Goal: Information Seeking & Learning: Understand process/instructions

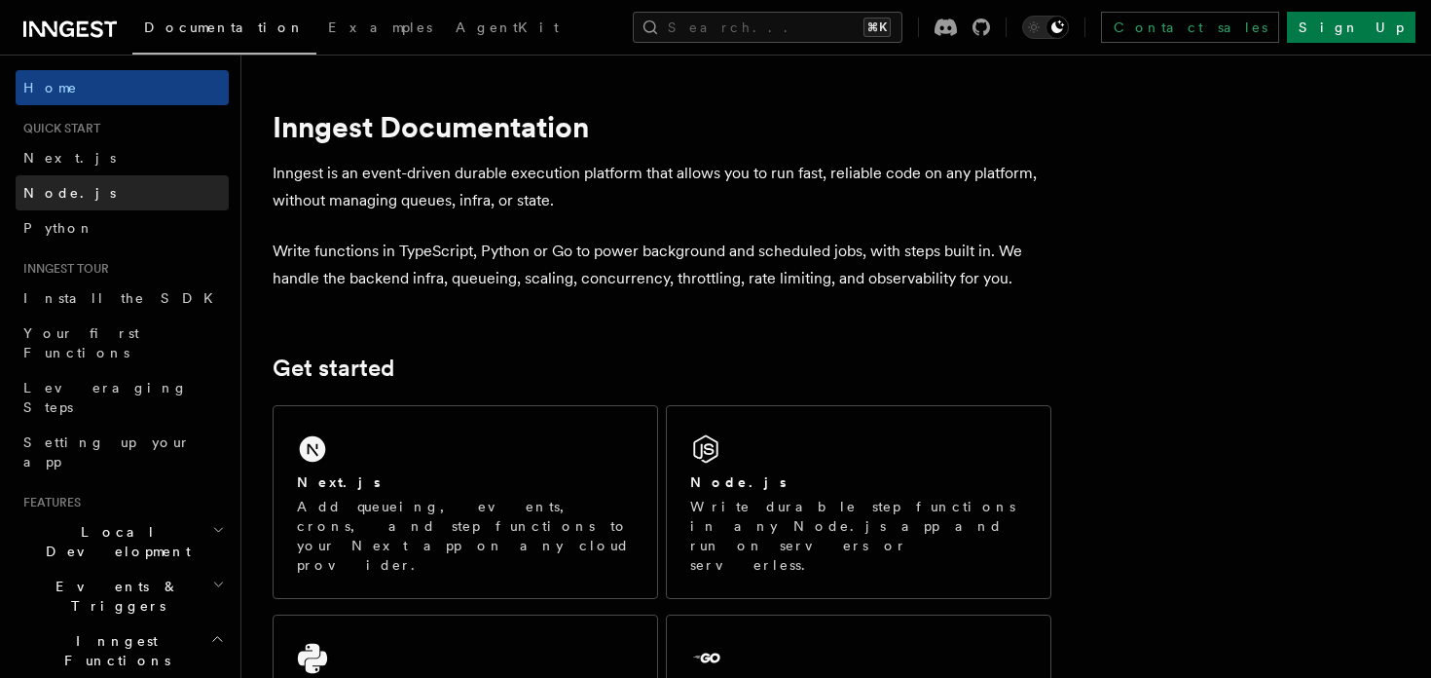
click at [61, 202] on span "Node.js" at bounding box center [69, 192] width 93 height 19
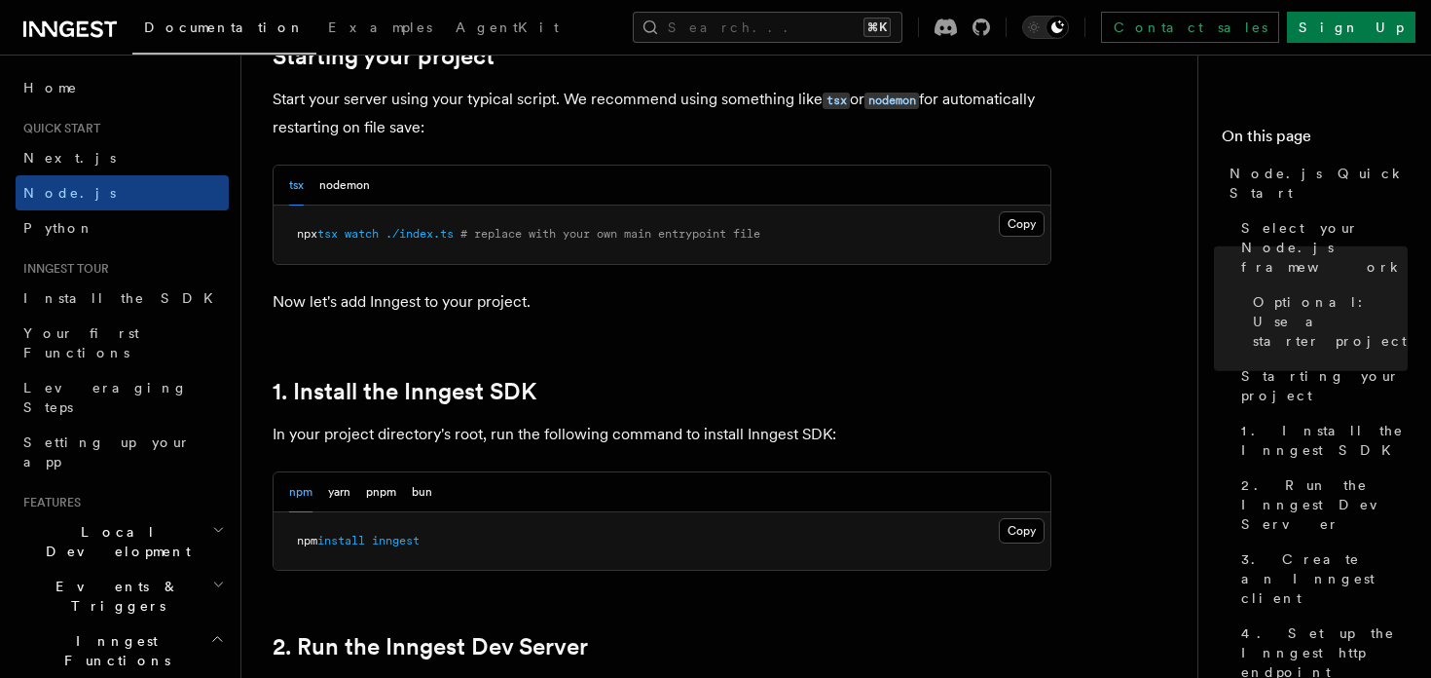
scroll to position [969, 0]
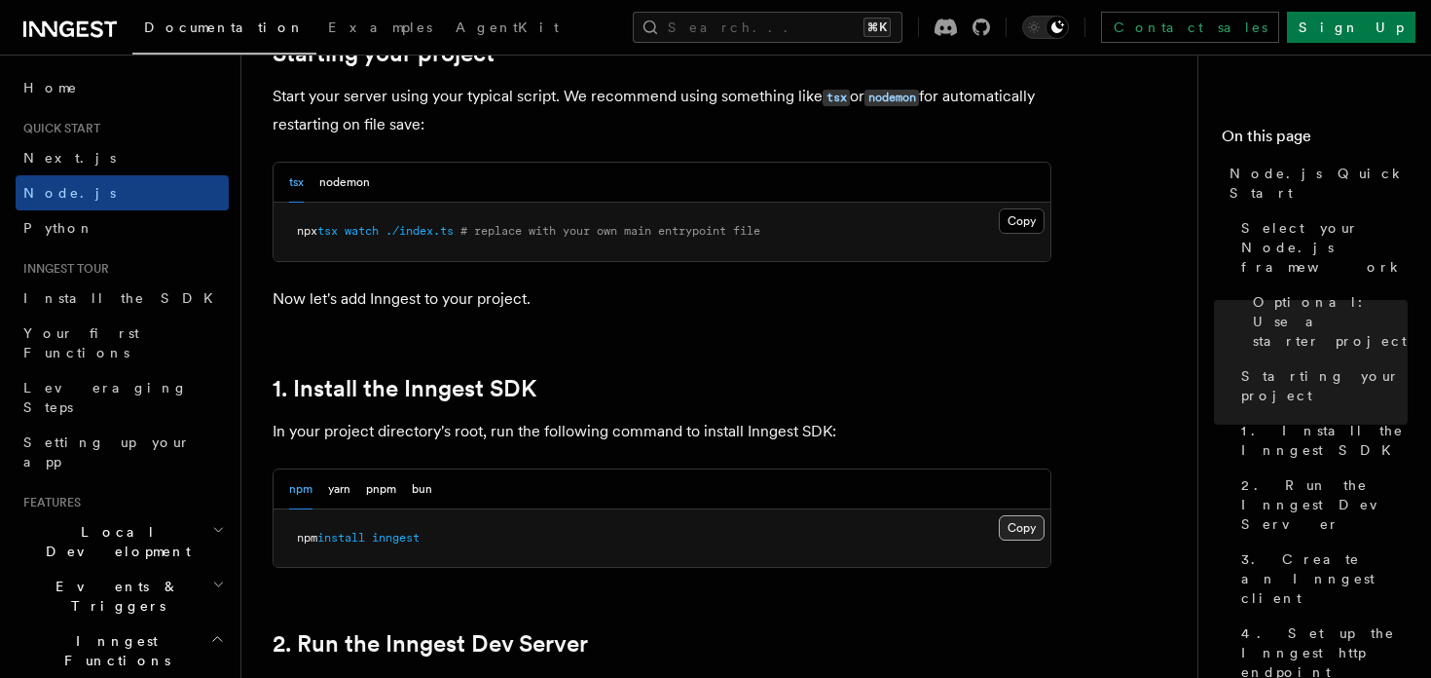
click at [1022, 538] on button "Copy Copied" at bounding box center [1022, 527] width 46 height 25
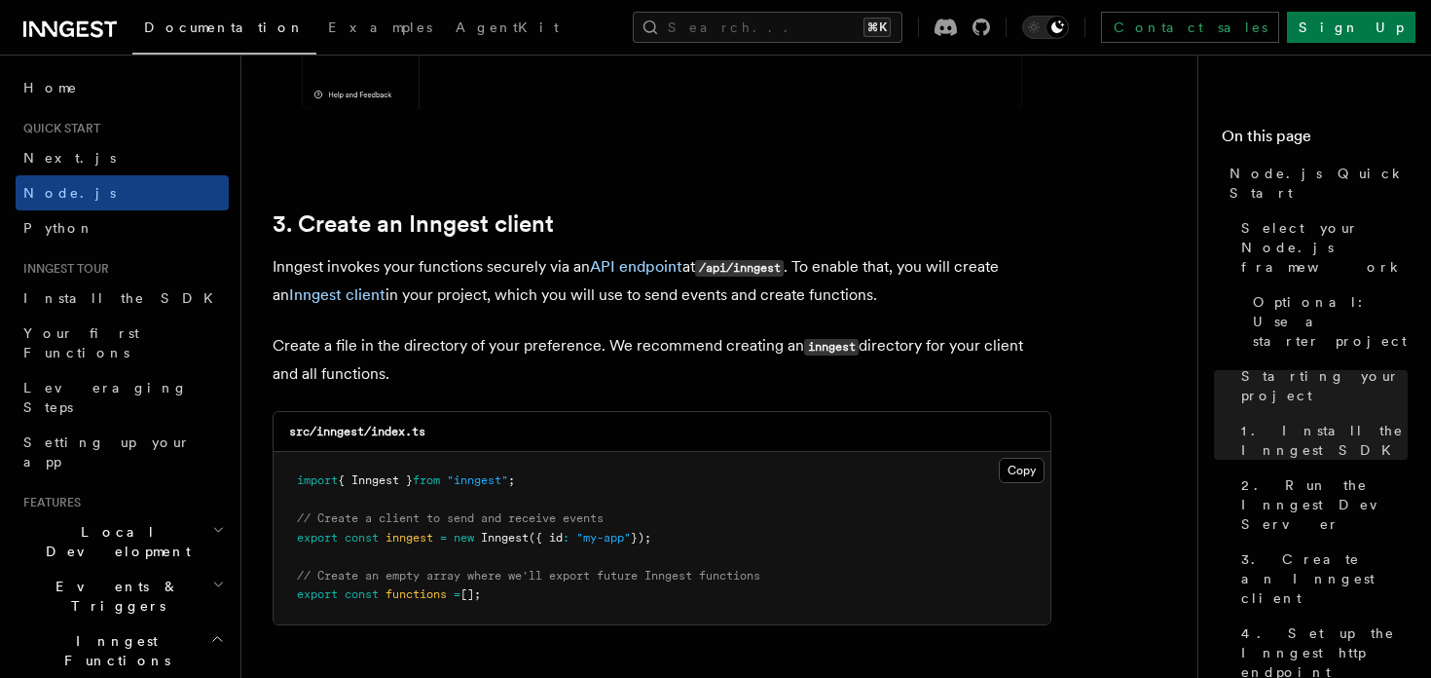
scroll to position [2363, 0]
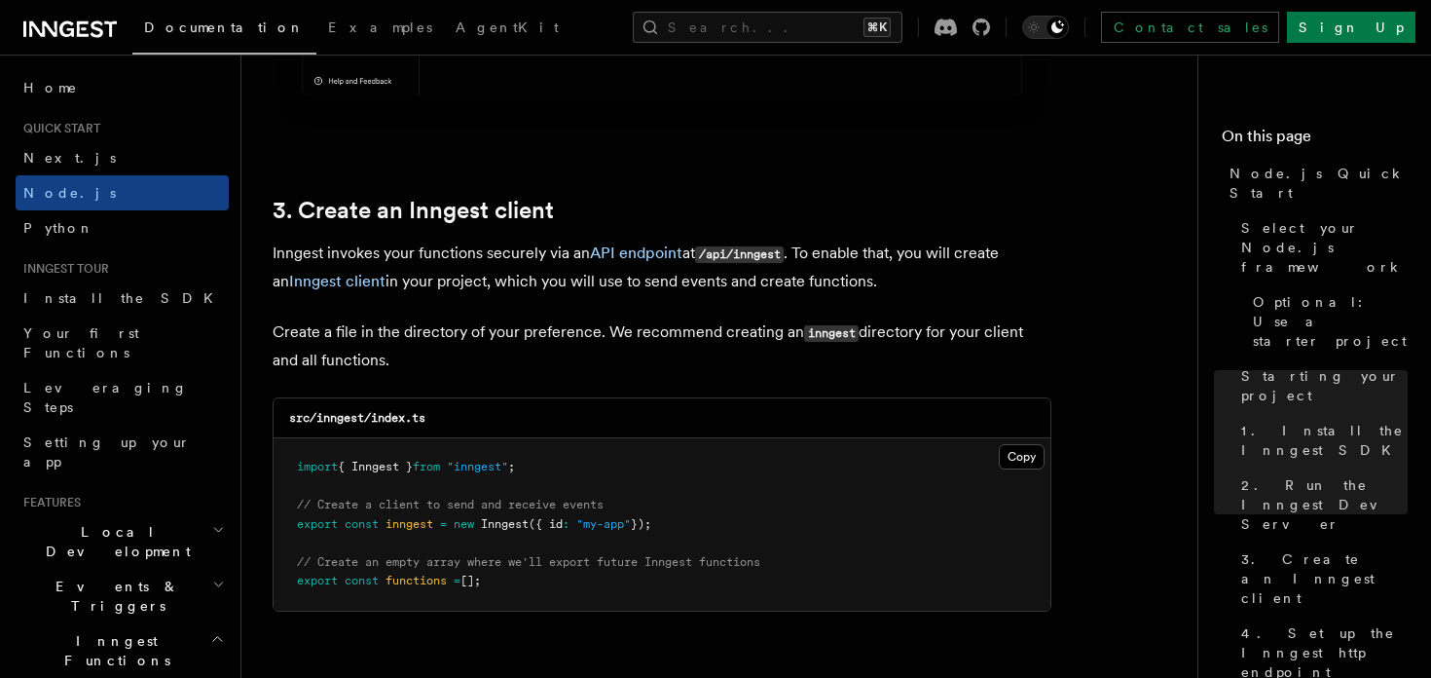
click at [610, 476] on pre "import { Inngest } from "inngest" ; // Create a client to send and receive even…" at bounding box center [662, 524] width 777 height 172
click at [286, 471] on pre "import { Inngest } from "inngest" ; // Create a client to send and receive even…" at bounding box center [662, 524] width 777 height 172
copy code "import { Inngest } from "inngest" ;"
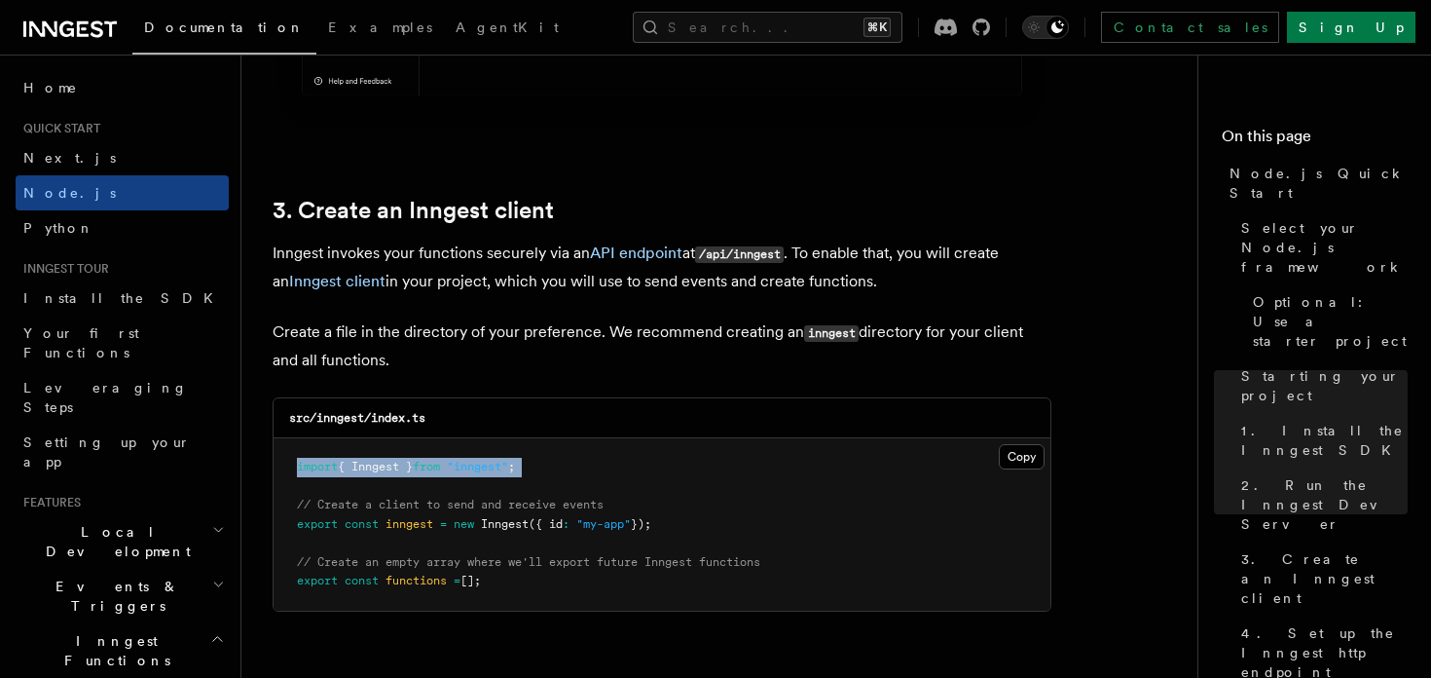
click at [705, 534] on pre "import { Inngest } from "inngest" ; // Create a client to send and receive even…" at bounding box center [662, 524] width 777 height 172
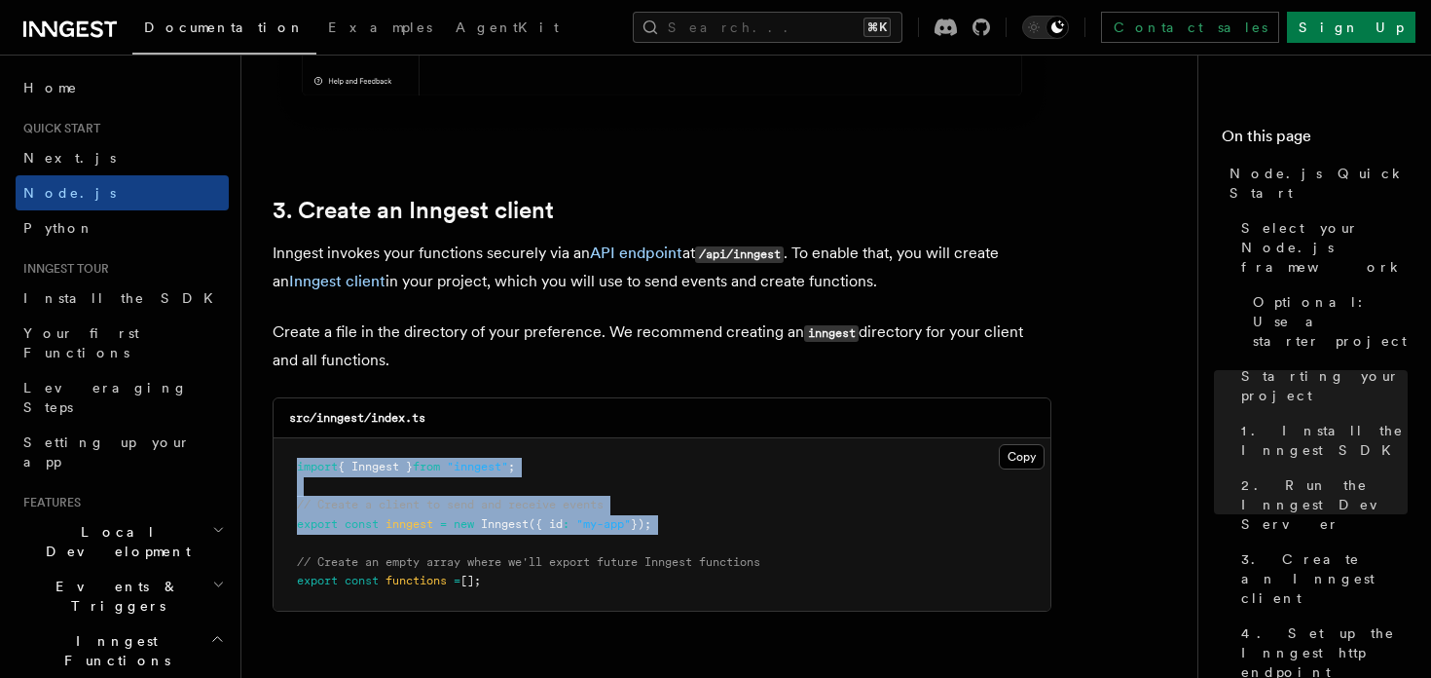
click at [830, 465] on pre "import { Inngest } from "inngest" ; // Create a client to send and receive even…" at bounding box center [662, 524] width 777 height 172
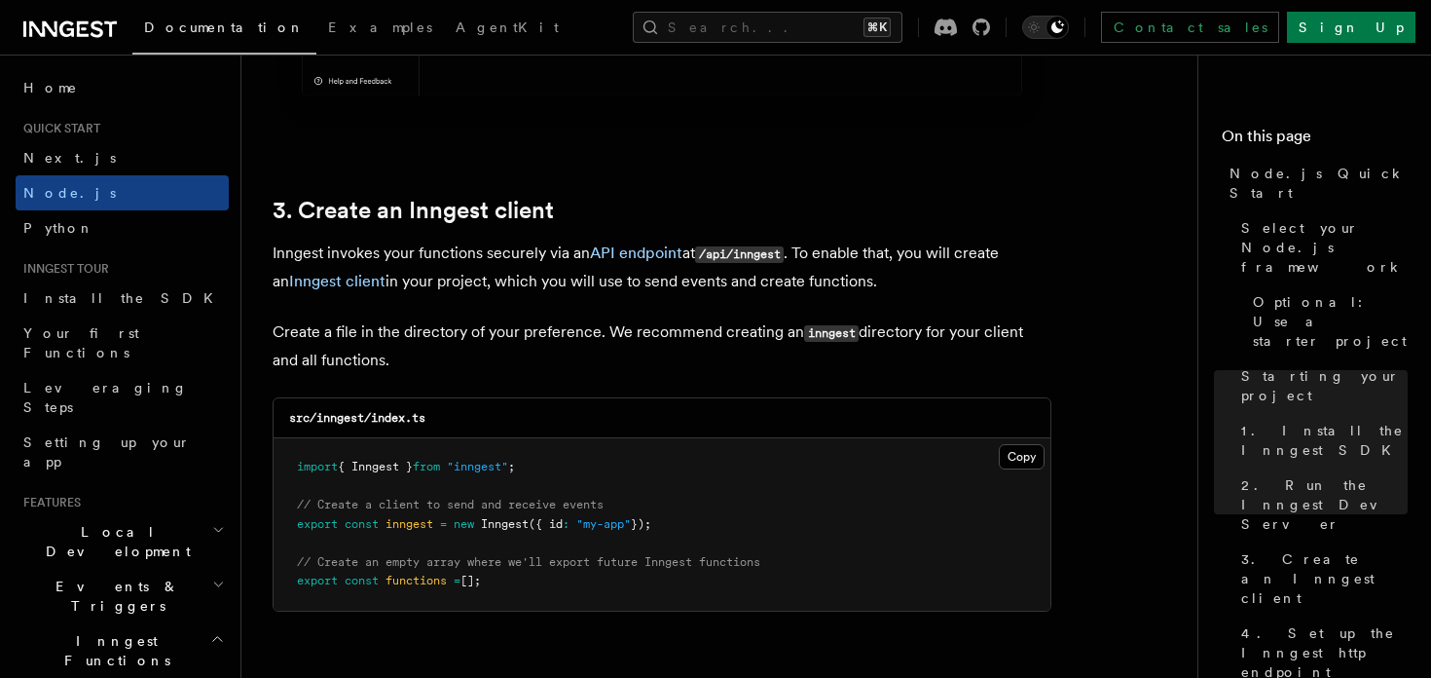
click at [691, 532] on pre "import { Inngest } from "inngest" ; // Create a client to send and receive even…" at bounding box center [662, 524] width 777 height 172
click at [298, 506] on span "// Create a client to send and receive events" at bounding box center [450, 505] width 307 height 14
copy code "// Create a client to send and receive events export const inngest = new Innges…"
click at [528, 588] on pre "import { Inngest } from "inngest" ; // Create a client to send and receive even…" at bounding box center [662, 524] width 777 height 172
click at [297, 566] on span "// Create an empty array where we'll export future Inngest functions" at bounding box center [529, 562] width 464 height 14
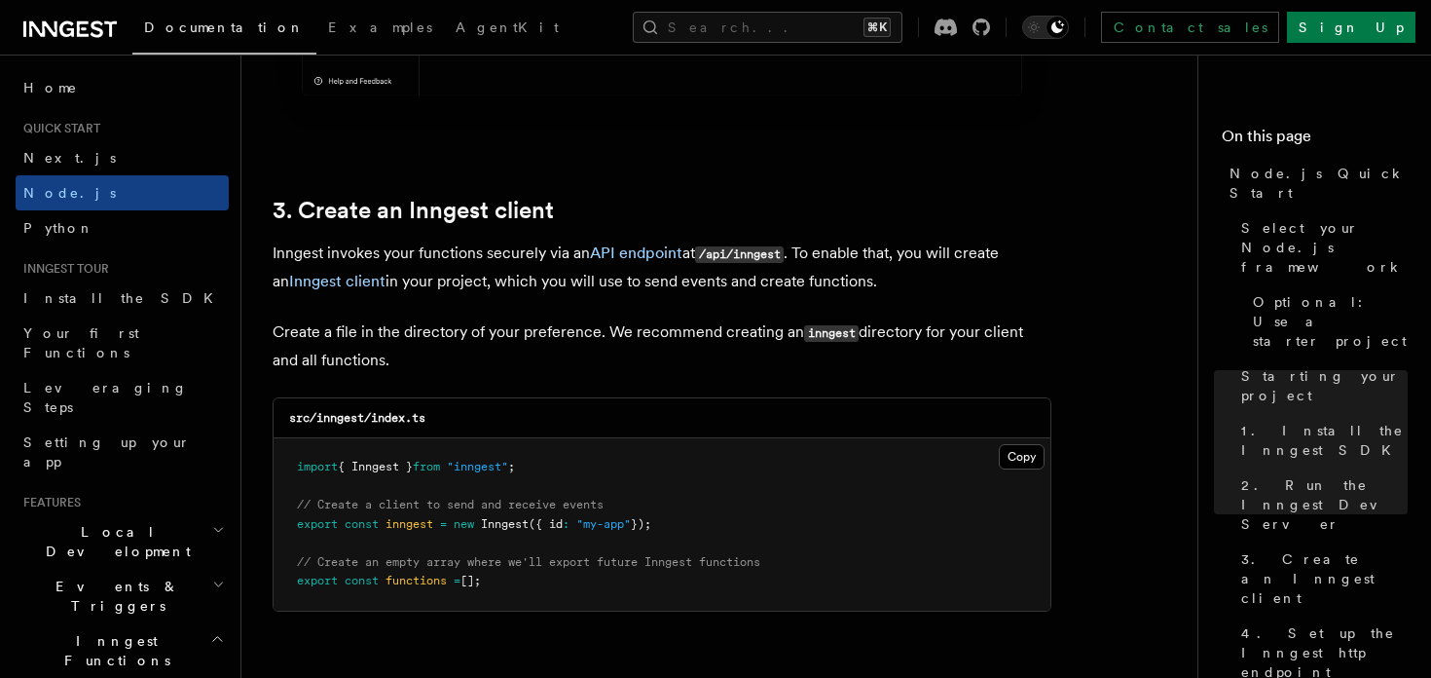
copy code "// Create an empty array where we'll export future Inngest functions export con…"
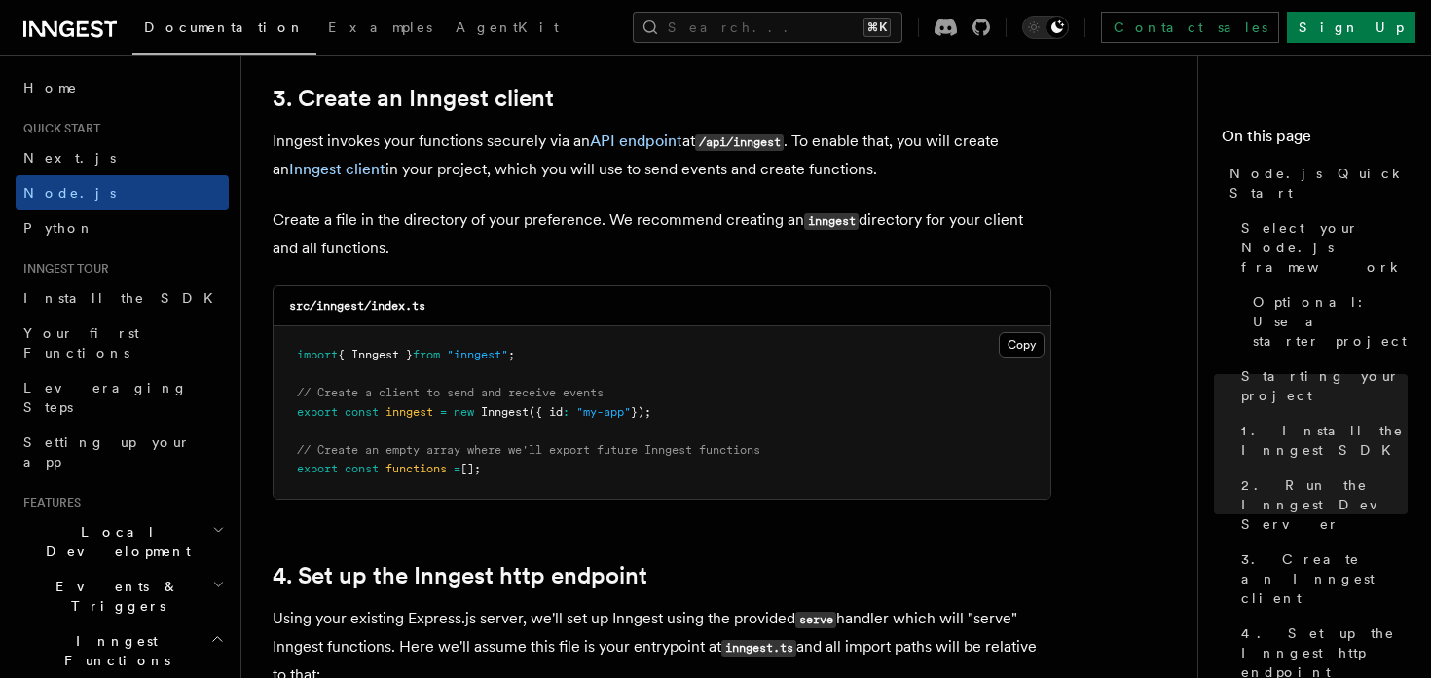
scroll to position [2502, 0]
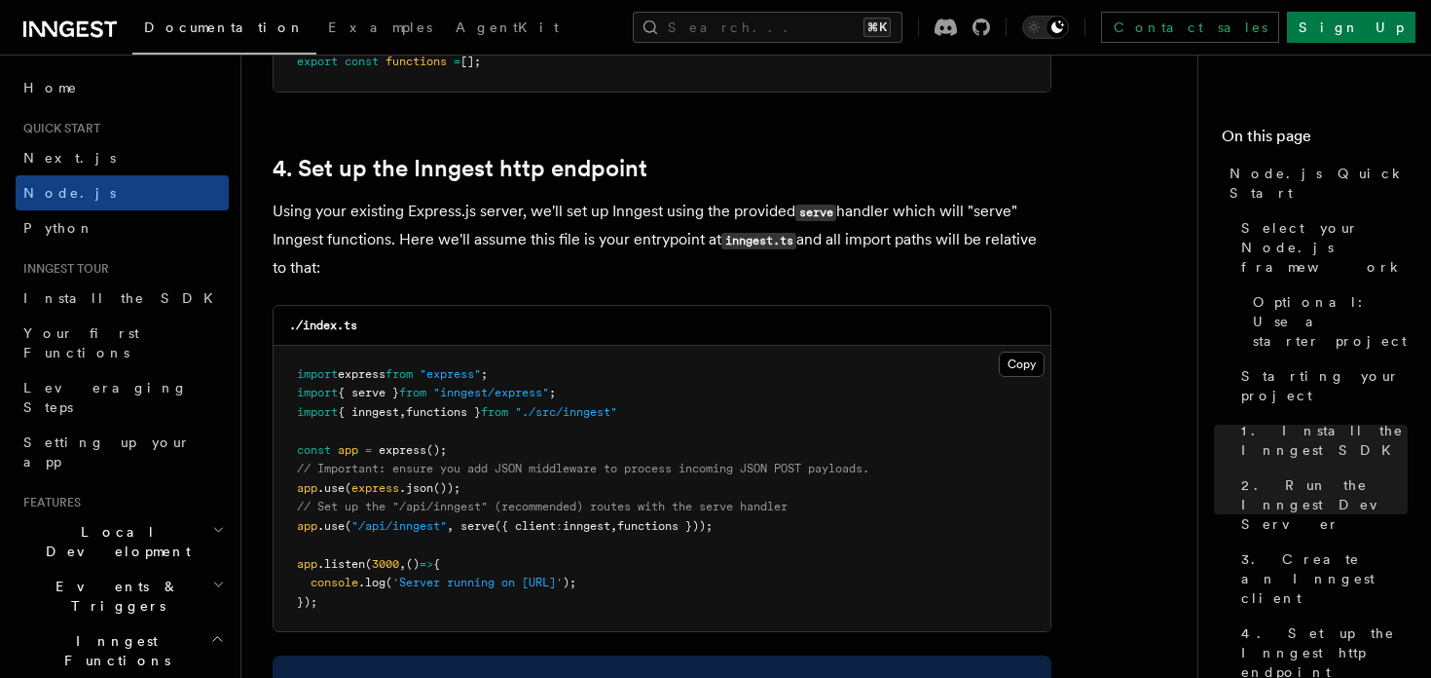
scroll to position [2884, 0]
click at [754, 532] on pre "import express from "express" ; import { serve } from "inngest/express" ; impor…" at bounding box center [662, 487] width 777 height 286
click at [297, 530] on span "app" at bounding box center [307, 524] width 20 height 14
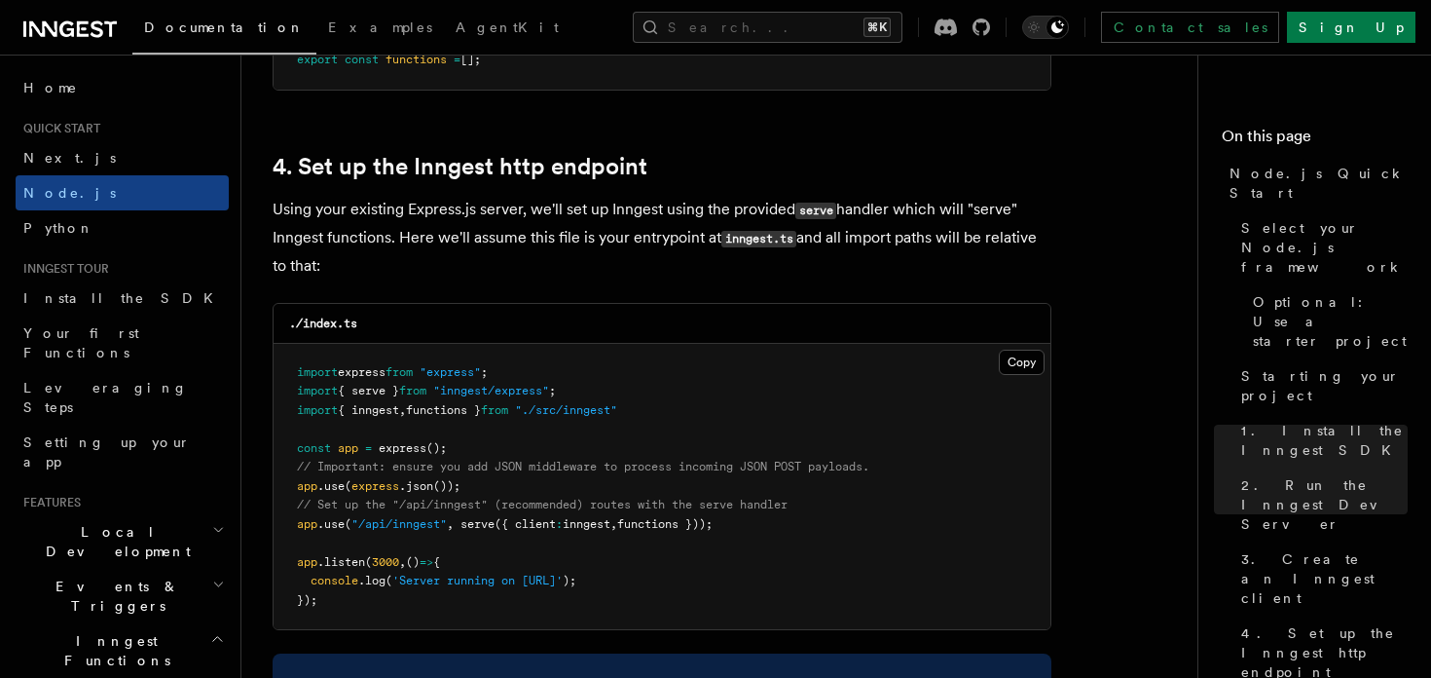
copy span "app .use ( "/api/inngest" , serve ({ client : inngest , functions }));"
click at [694, 421] on pre "import express from "express" ; import { serve } from "inngest/express" ; impor…" at bounding box center [662, 487] width 777 height 286
click at [293, 394] on pre "import express from "express" ; import { serve } from "inngest/express" ; impor…" at bounding box center [662, 487] width 777 height 286
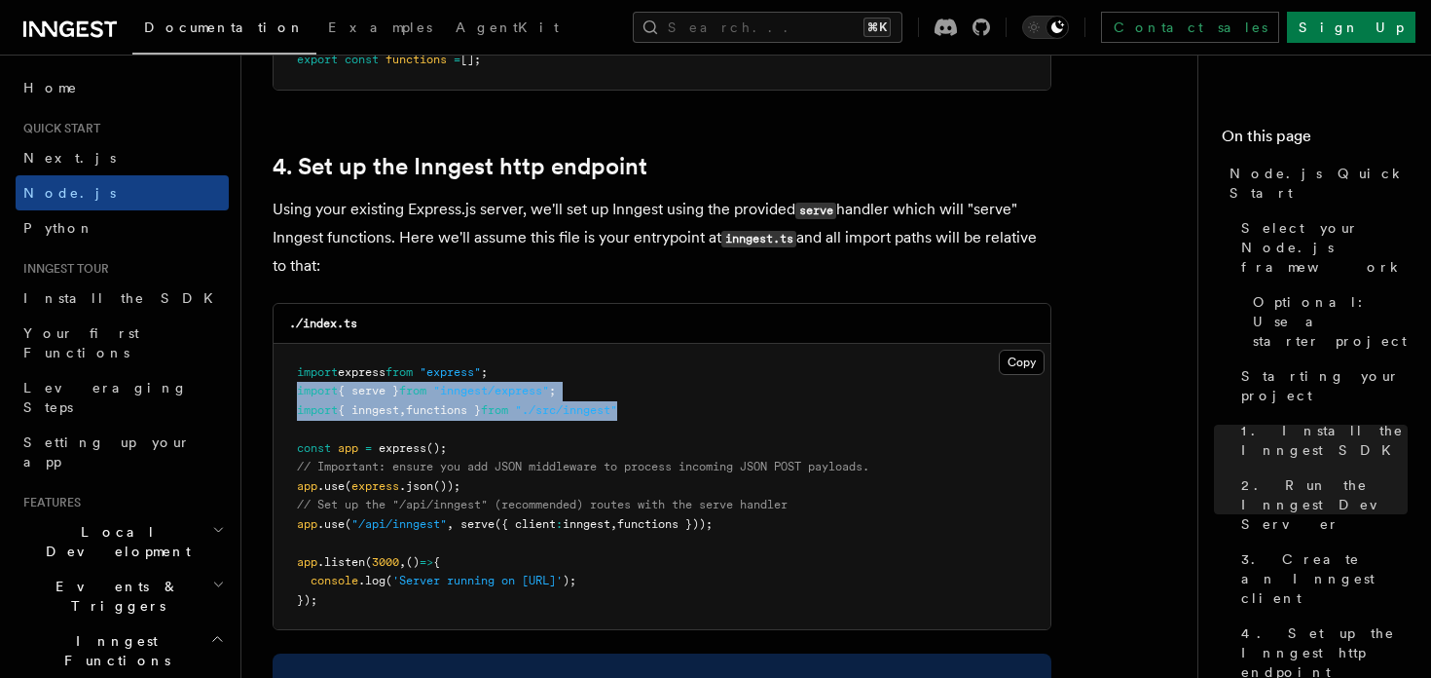
copy code "import { serve } from "inngest/express" ; import { inngest , functions } from "…"
